Goal: Task Accomplishment & Management: Use online tool/utility

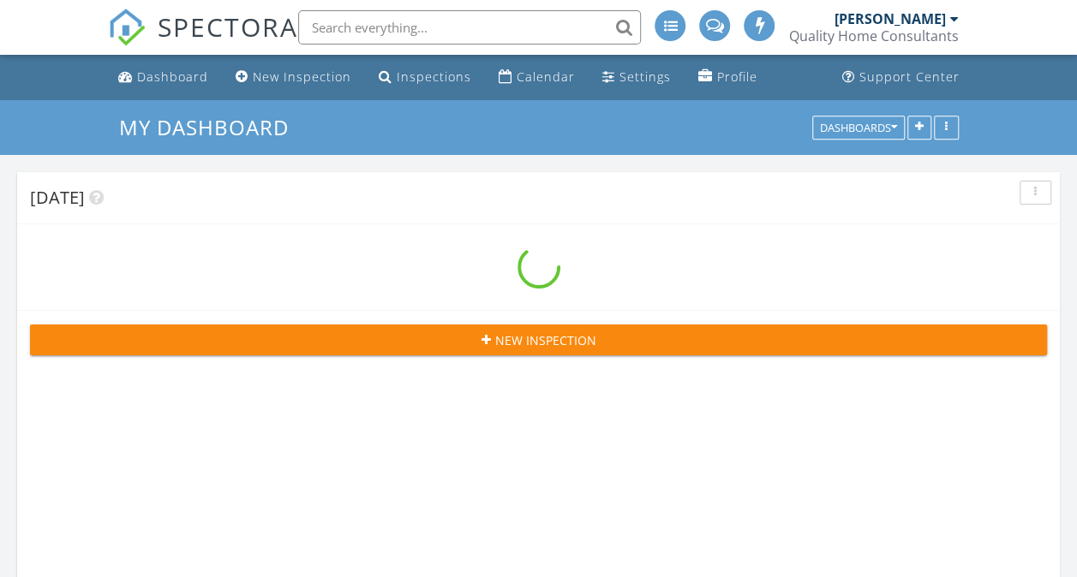
scroll to position [2784, 1102]
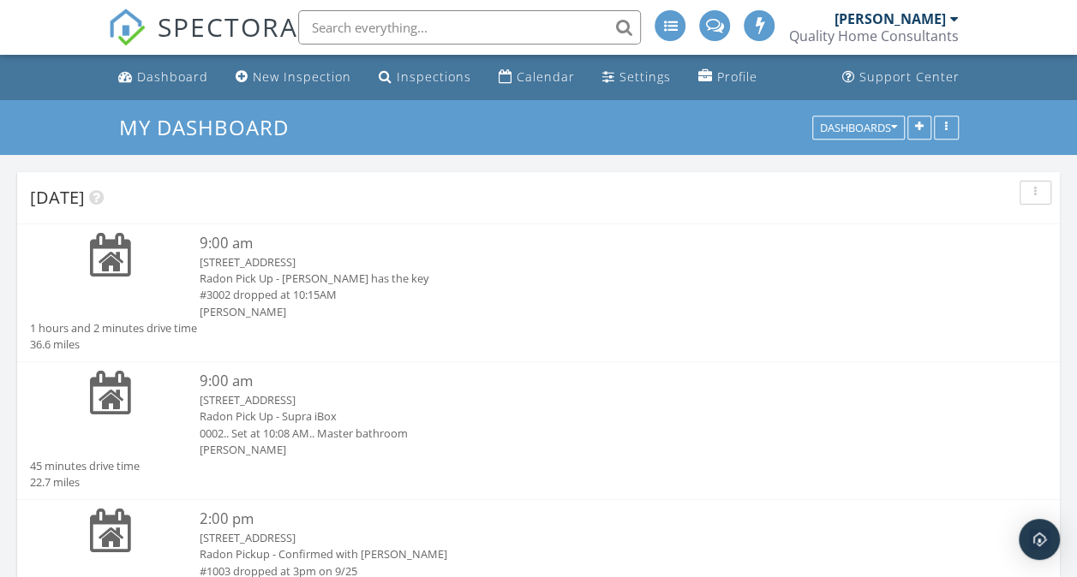
click at [250, 407] on div "15 Dansford Ln , Arden, NC 28704" at bounding box center [581, 400] width 762 height 16
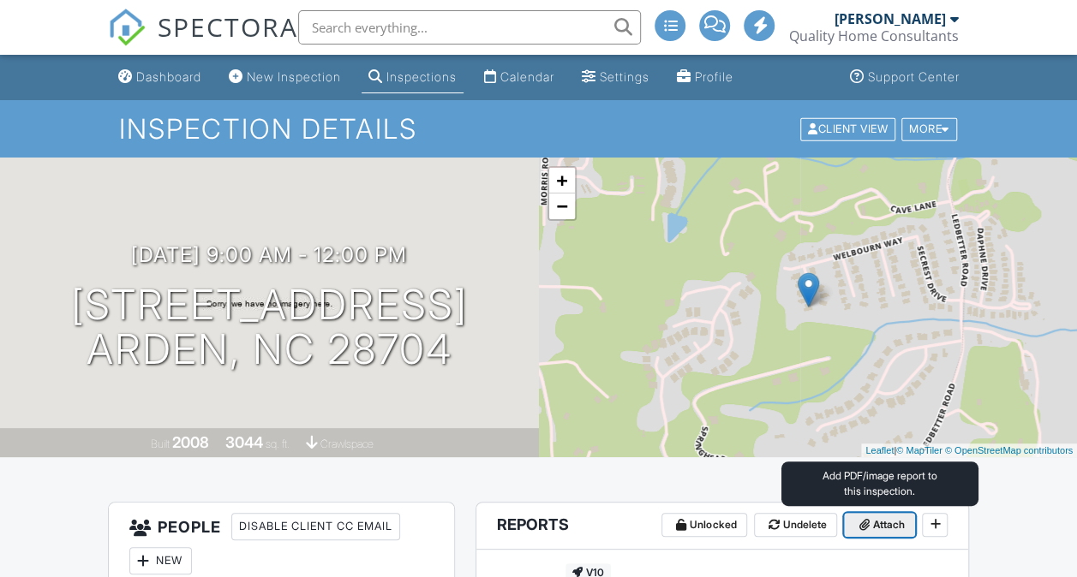
click at [888, 533] on span "Attach" at bounding box center [888, 525] width 32 height 17
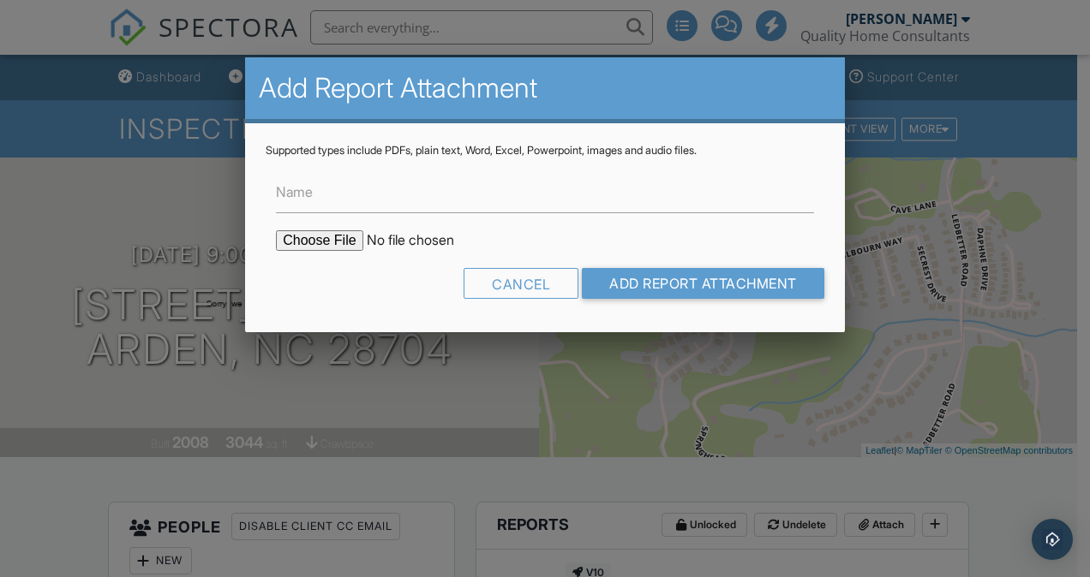
click at [332, 243] on input "file" at bounding box center [421, 240] width 291 height 21
type input "C:\fakepath\15 Dansford Ln Radon Results.pdf"
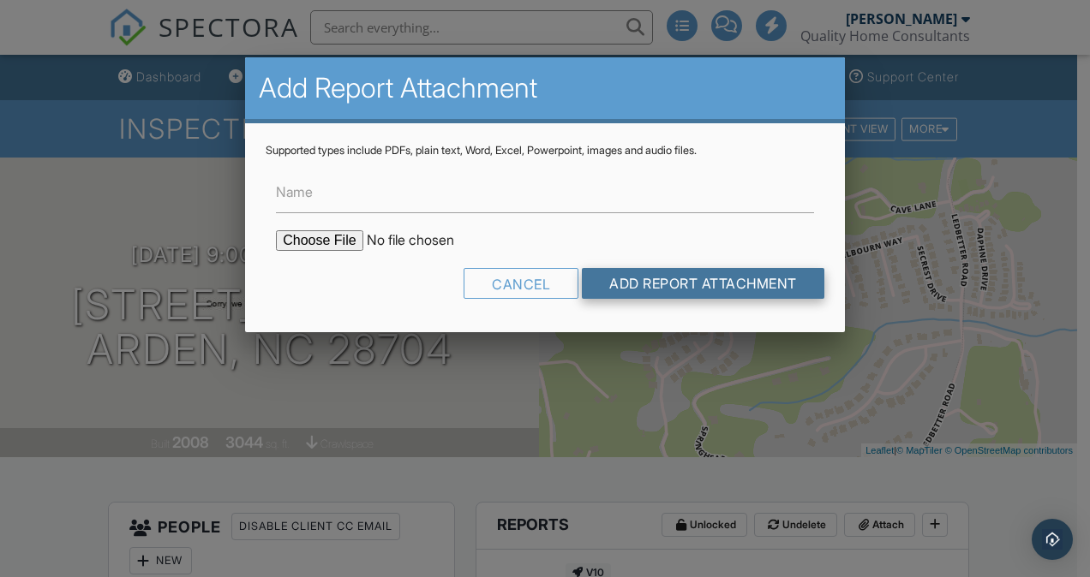
click at [636, 282] on input "Add Report Attachment" at bounding box center [703, 283] width 242 height 31
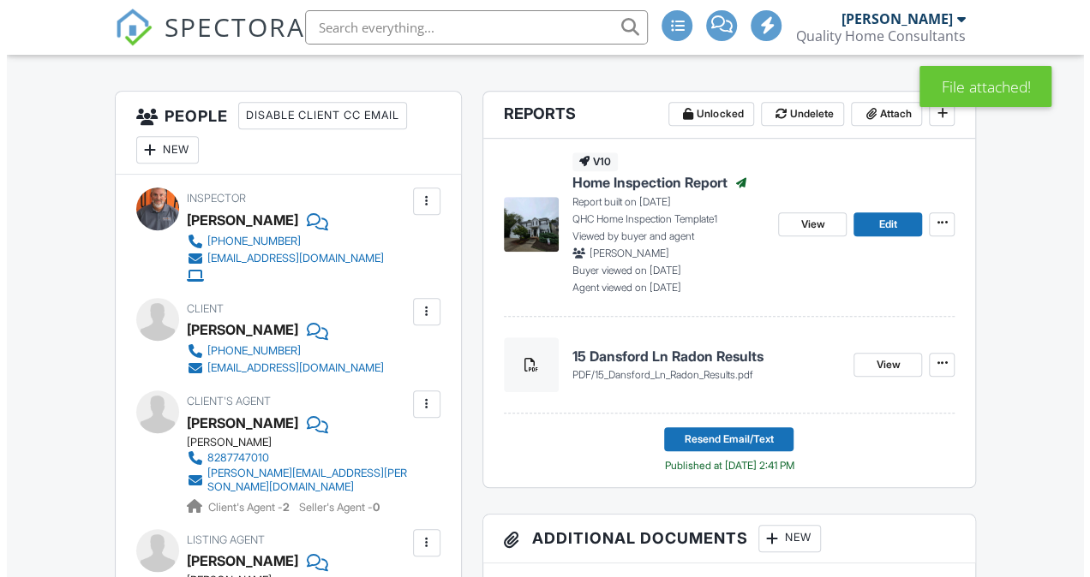
scroll to position [445, 0]
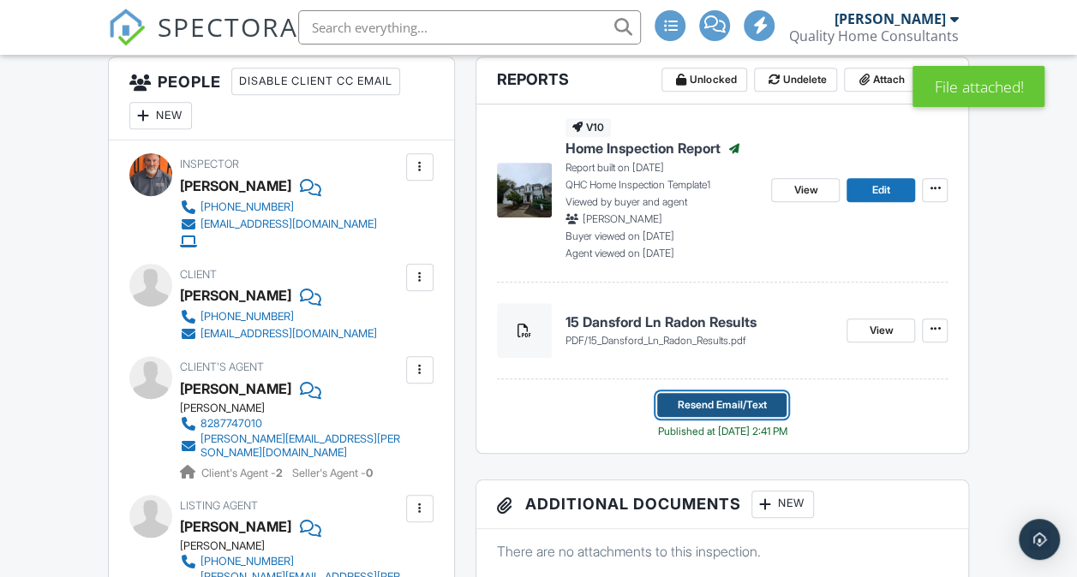
click at [729, 404] on span "Resend Email/Text" at bounding box center [722, 405] width 89 height 17
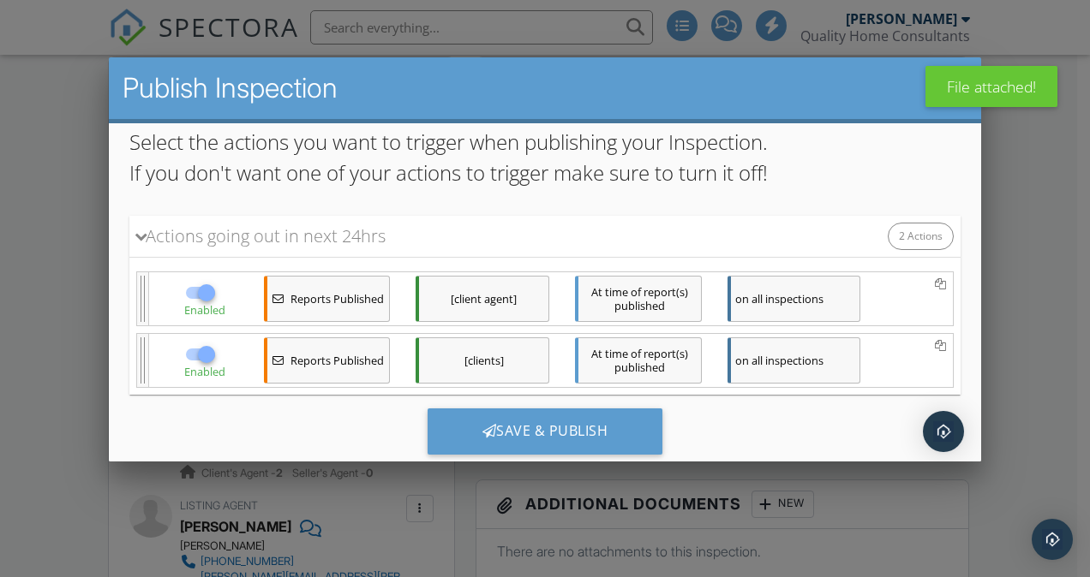
scroll to position [158, 0]
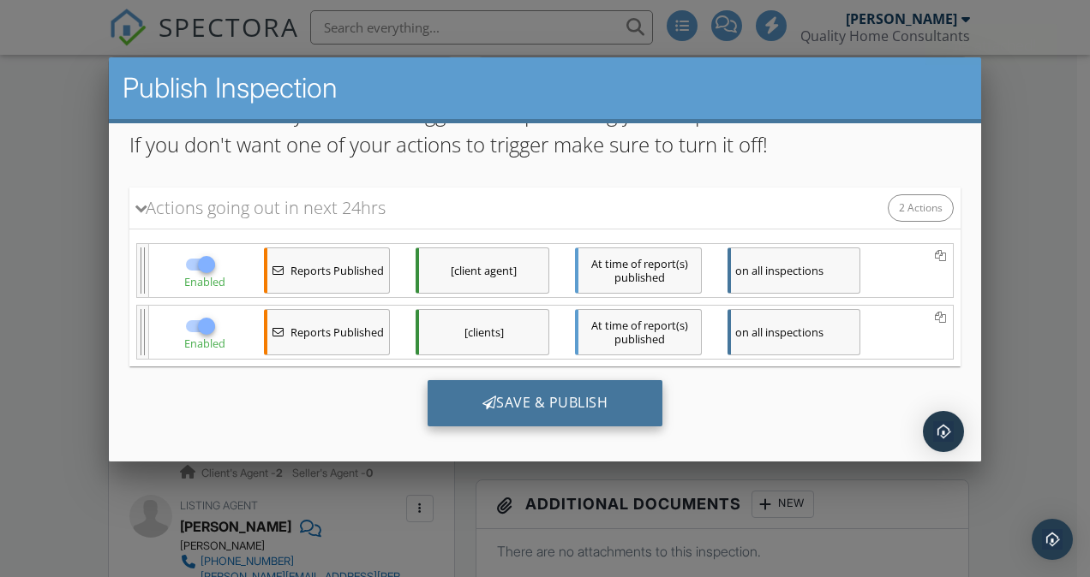
click at [549, 405] on div "Save & Publish" at bounding box center [545, 403] width 236 height 46
